Goal: Task Accomplishment & Management: Complete application form

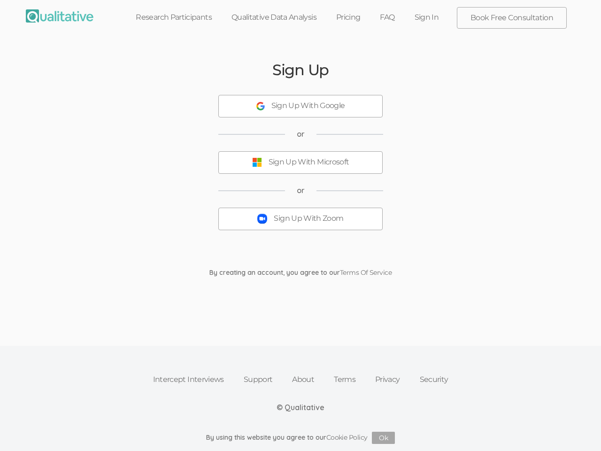
click at [301, 226] on button "Sign Up With Zoom" at bounding box center [301, 219] width 164 height 23
click at [301, 106] on div "Sign Up With Google" at bounding box center [309, 106] width 74 height 11
click at [301, 163] on div "Sign Up With Microsoft" at bounding box center [309, 162] width 81 height 11
click at [301, 219] on button "Sign Up With Zoom" at bounding box center [301, 219] width 164 height 23
click at [384, 438] on button "Ok" at bounding box center [383, 438] width 23 height 12
